Goal: Transaction & Acquisition: Purchase product/service

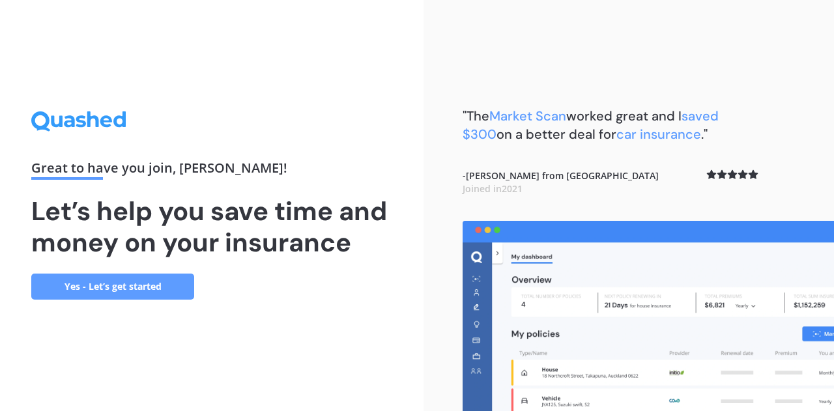
click at [123, 282] on link "Yes - Let’s get started" at bounding box center [112, 287] width 163 height 26
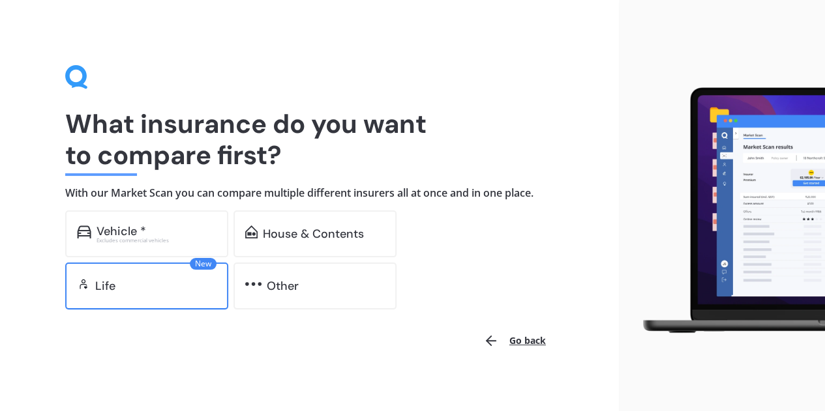
click at [189, 296] on div "New Life" at bounding box center [146, 286] width 163 height 47
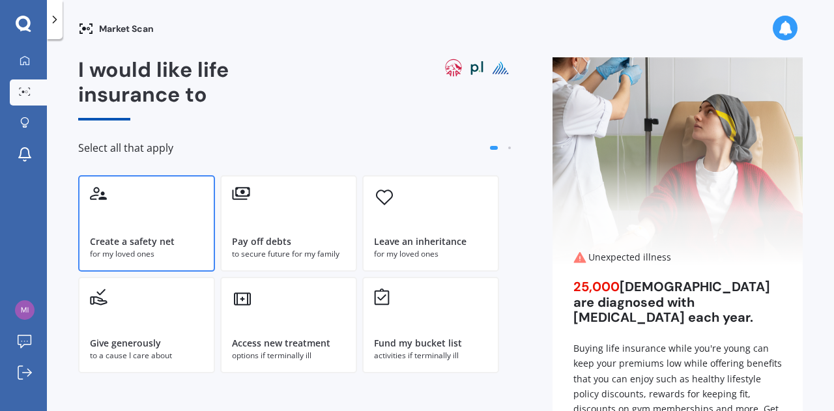
click at [152, 257] on div "for my loved ones" at bounding box center [146, 254] width 113 height 12
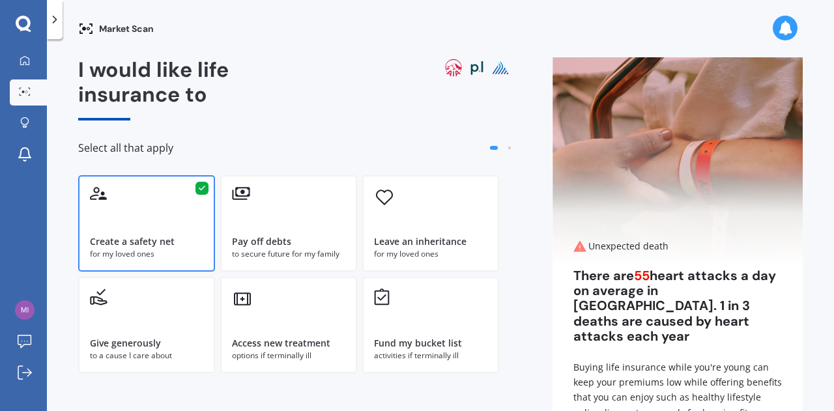
scroll to position [99, 0]
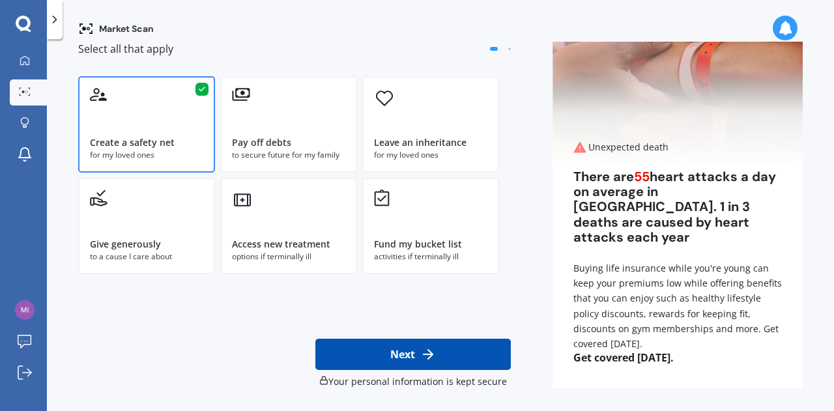
click at [431, 364] on button "Next" at bounding box center [413, 354] width 196 height 31
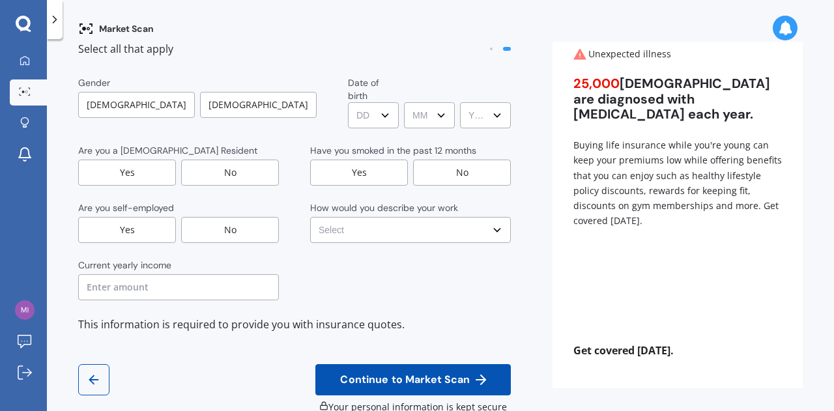
scroll to position [0, 0]
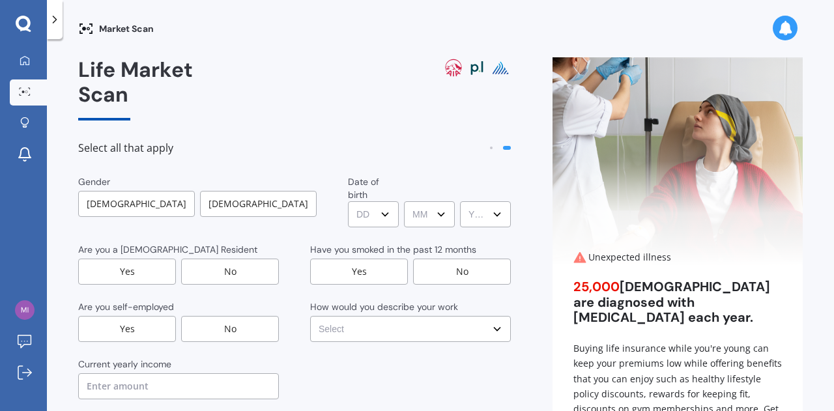
click at [270, 191] on div "[DEMOGRAPHIC_DATA]" at bounding box center [258, 204] width 117 height 26
click at [136, 259] on div "Yes" at bounding box center [127, 272] width 98 height 26
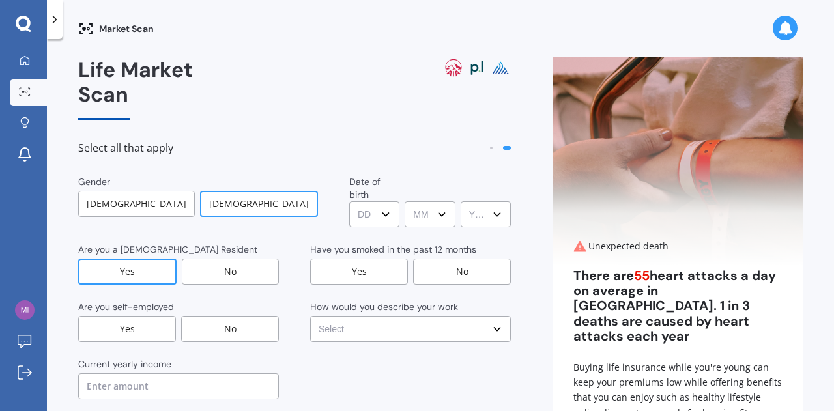
click at [217, 316] on div "No" at bounding box center [230, 329] width 98 height 26
click at [161, 373] on input "text" at bounding box center [178, 386] width 201 height 26
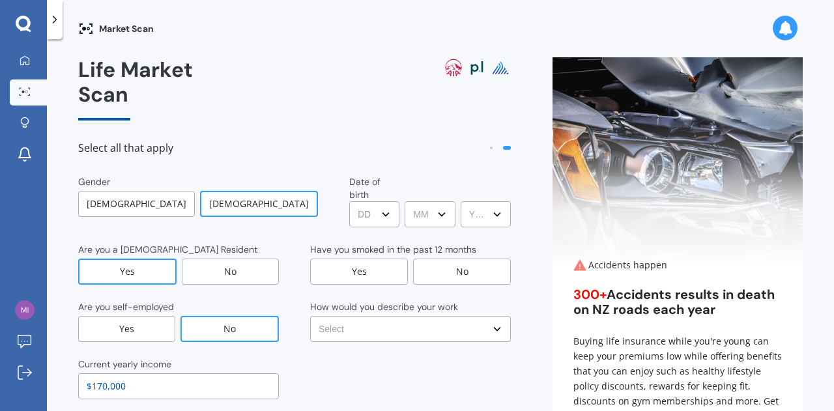
type input "$170,000"
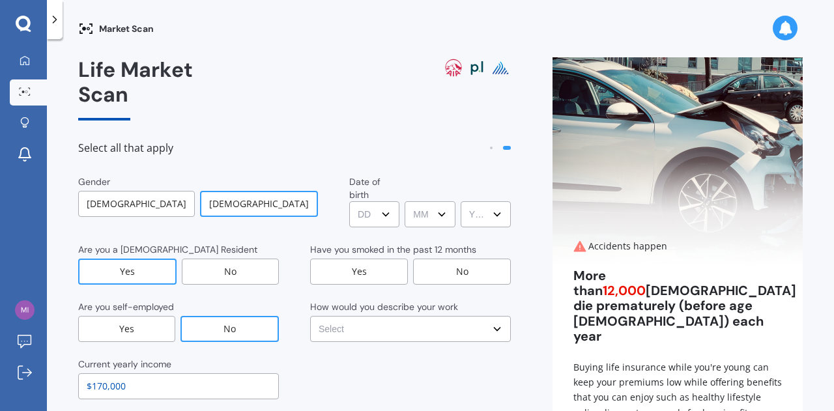
click at [349, 201] on select "DD DD 01 02 03 04 05 06 07 08 09 10 11 12 13 14 15 16 17 18 19 20 21 22 23 24 2…" at bounding box center [374, 214] width 50 height 26
select select "20"
click at [349, 201] on select "DD DD 01 02 03 04 05 06 07 08 09 10 11 12 13 14 15 16 17 18 19 20 21 22 23 24 2…" at bounding box center [374, 214] width 50 height 26
click at [405, 201] on select "MM MM 01 02 03 04 05 06 07 08 09 10 11 12" at bounding box center [430, 214] width 50 height 26
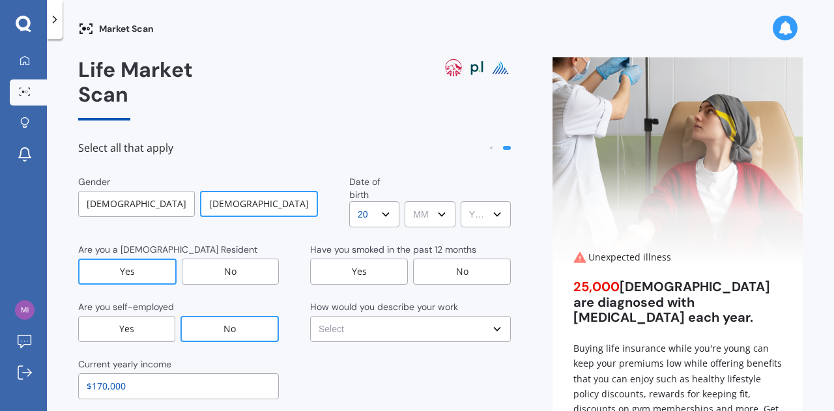
select select "12"
click at [405, 201] on select "MM MM 01 02 03 04 05 06 07 08 09 10 11 12" at bounding box center [430, 214] width 50 height 26
click at [477, 201] on select "YYYY YYYY 2009 2008 2007 2006 2005 2004 2003 2002 2001 2000 1999 1998 1997 1996…" at bounding box center [486, 214] width 50 height 26
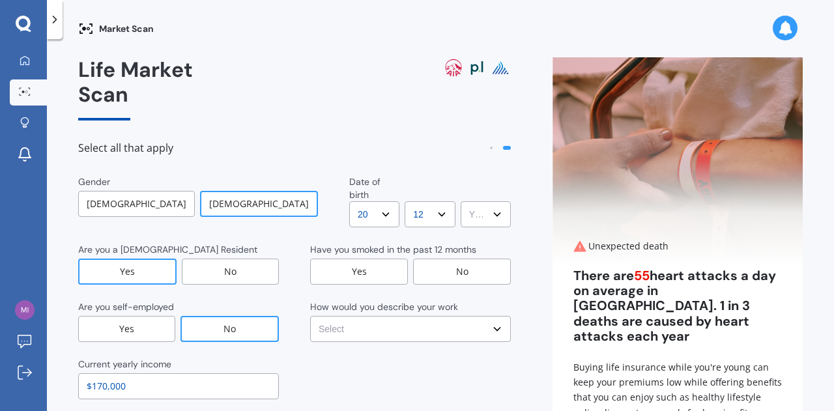
select select "1990"
click at [461, 201] on select "YYYY YYYY 2009 2008 2007 2006 2005 2004 2003 2002 2001 2000 1999 1998 1997 1996…" at bounding box center [486, 214] width 50 height 26
click at [445, 259] on div "No" at bounding box center [462, 272] width 98 height 26
click at [425, 316] on select "Select No manual work e.g. lawyer, consultant, engineer Light manual work [PERS…" at bounding box center [410, 329] width 201 height 26
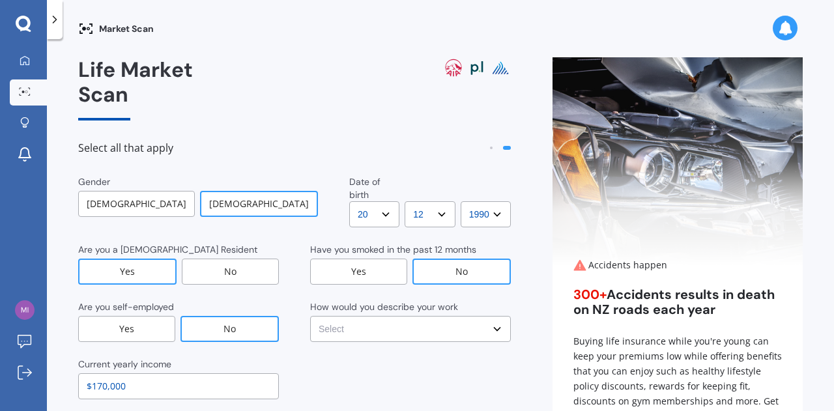
select select "No manual work e.g. lawyer, consultant, engineer"
click at [310, 316] on select "Select No manual work e.g. lawyer, consultant, engineer Light manual work [PERS…" at bounding box center [410, 329] width 201 height 26
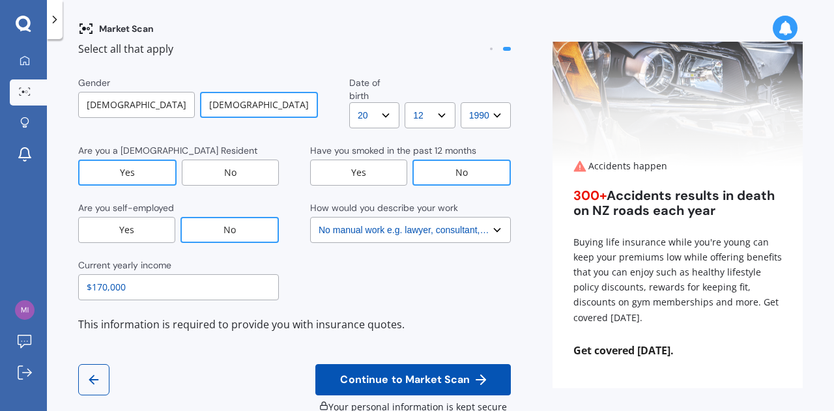
click at [374, 374] on span "Continue to Market Scan" at bounding box center [405, 380] width 135 height 12
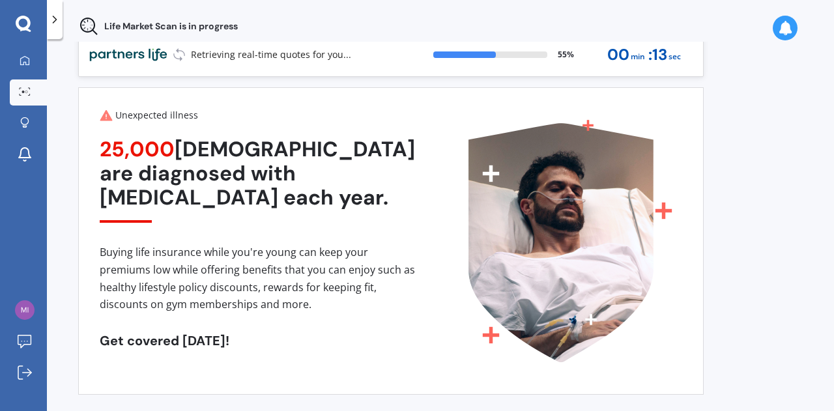
scroll to position [0, 0]
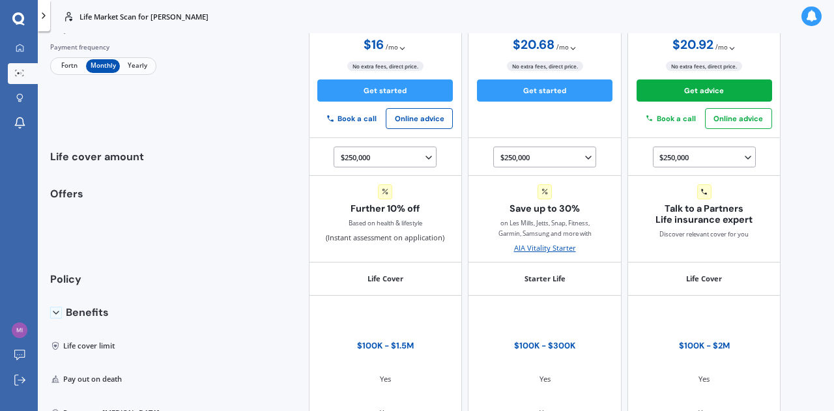
scroll to position [115, 0]
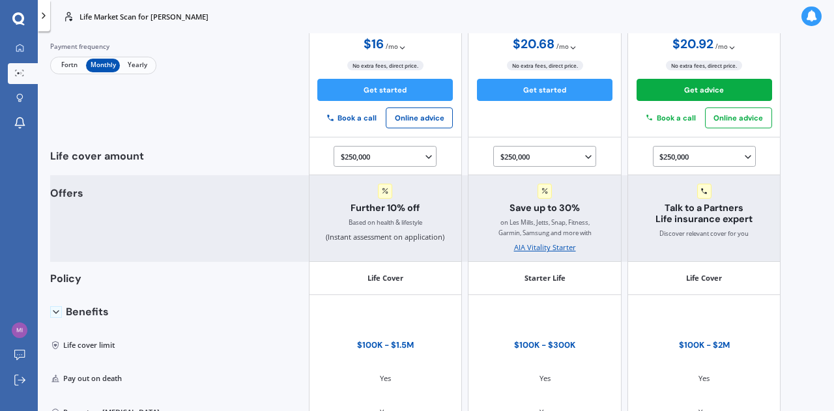
click at [703, 209] on span "Talk to a Partners Life insurance expert" at bounding box center [705, 214] width 136 height 22
click at [701, 192] on icon at bounding box center [704, 191] width 7 height 7
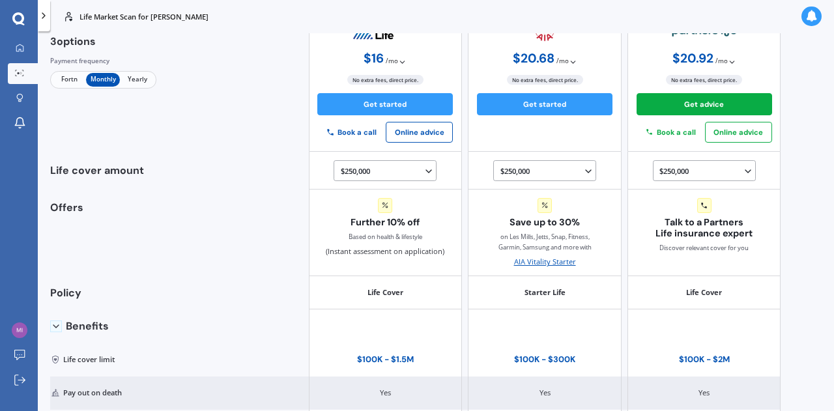
scroll to position [0, 0]
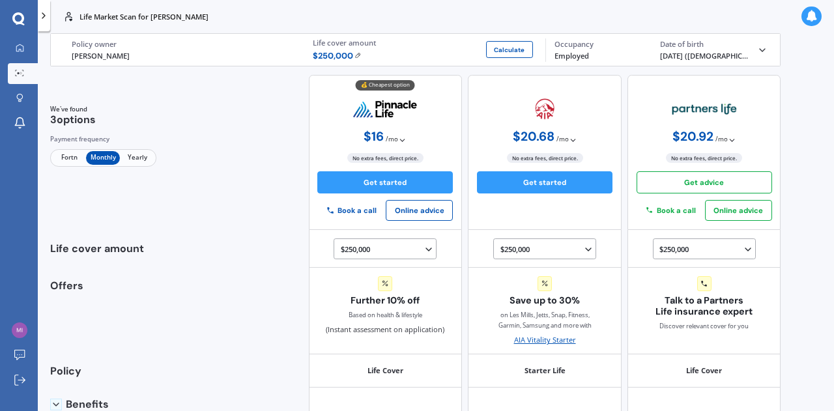
click at [710, 180] on button "Get advice" at bounding box center [705, 182] width 136 height 22
